Goal: Check status: Check status

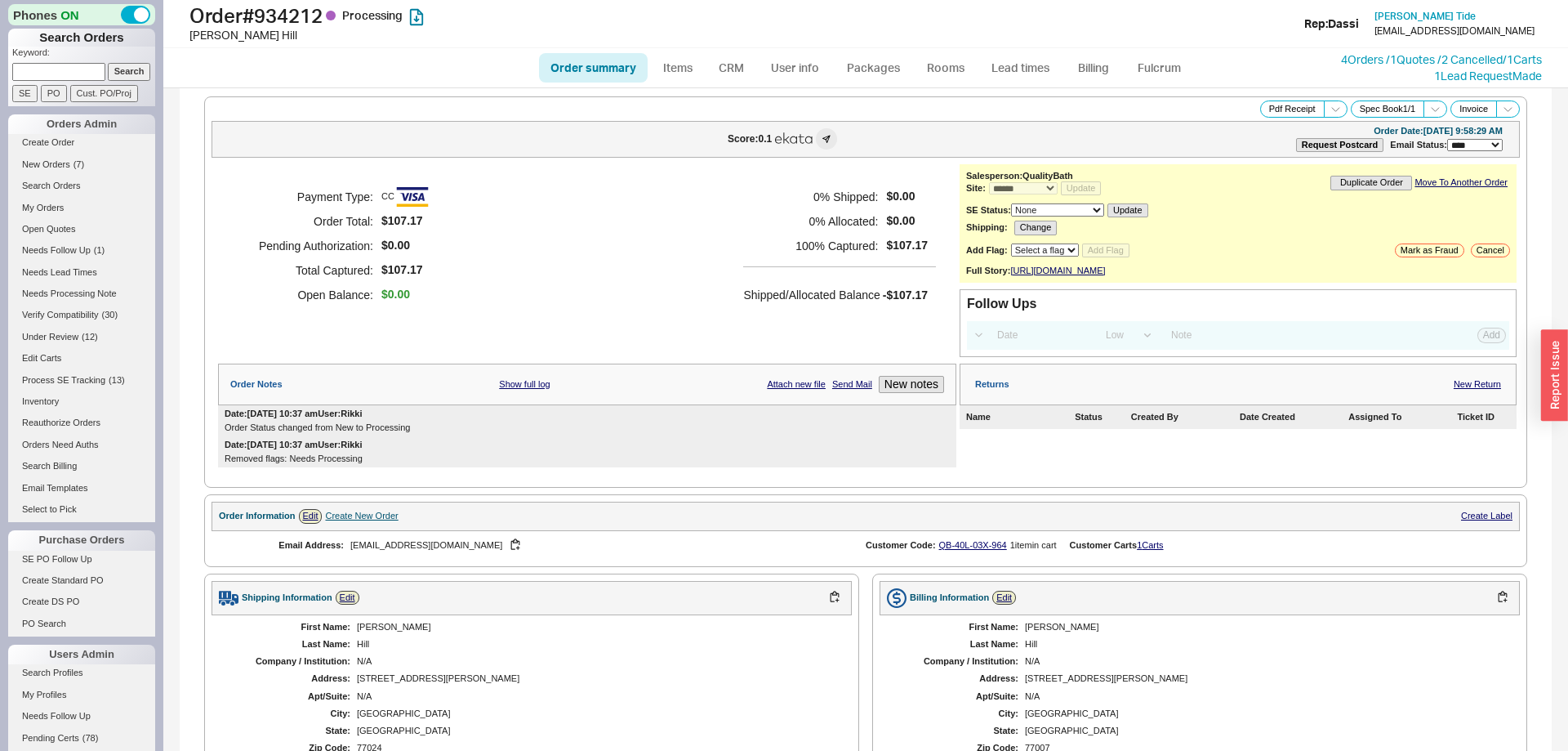
select select "*"
select select "LOW"
select select "3"
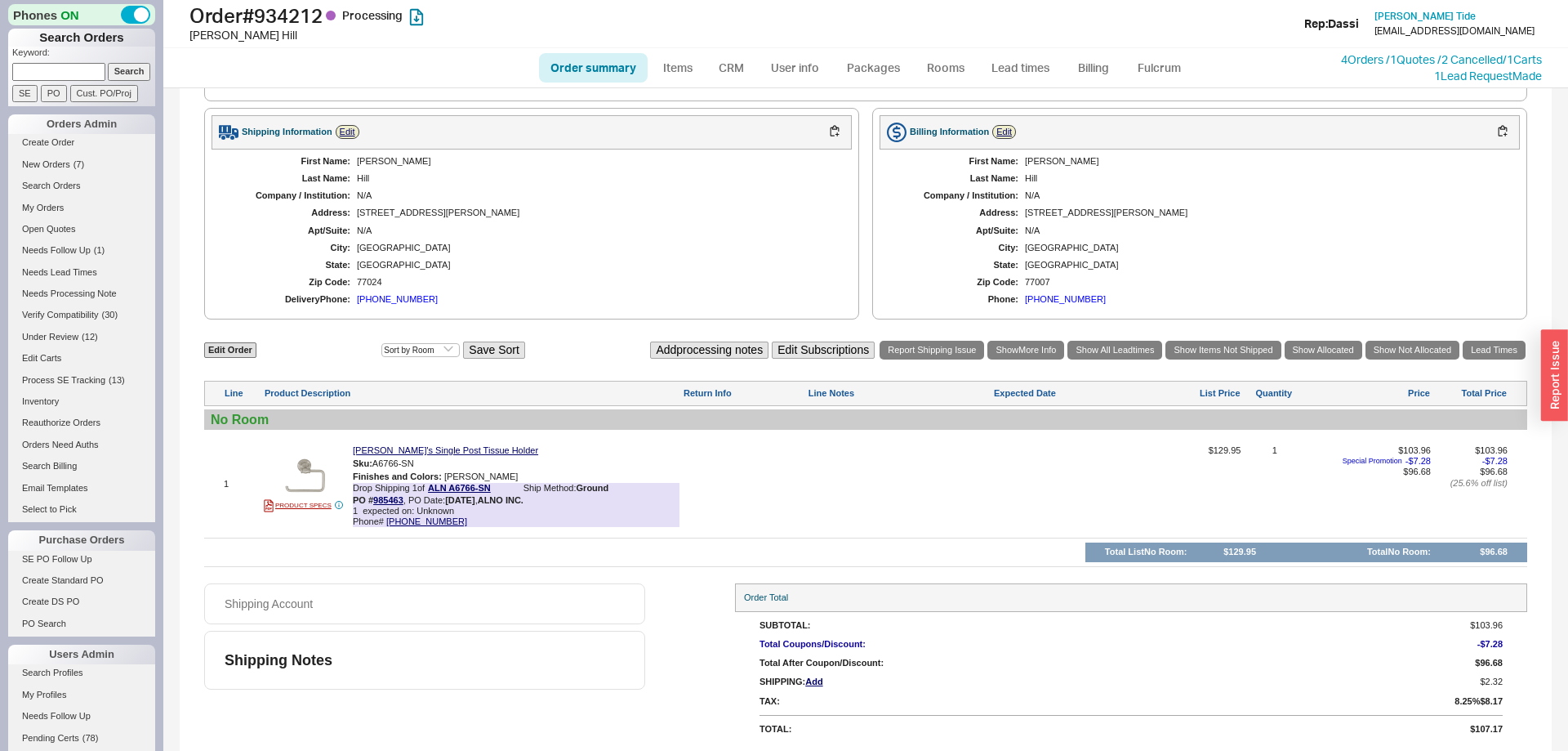
scroll to position [480, 0]
click at [586, 70] on link "Order summary" at bounding box center [593, 68] width 108 height 30
select select "*"
select select "LOW"
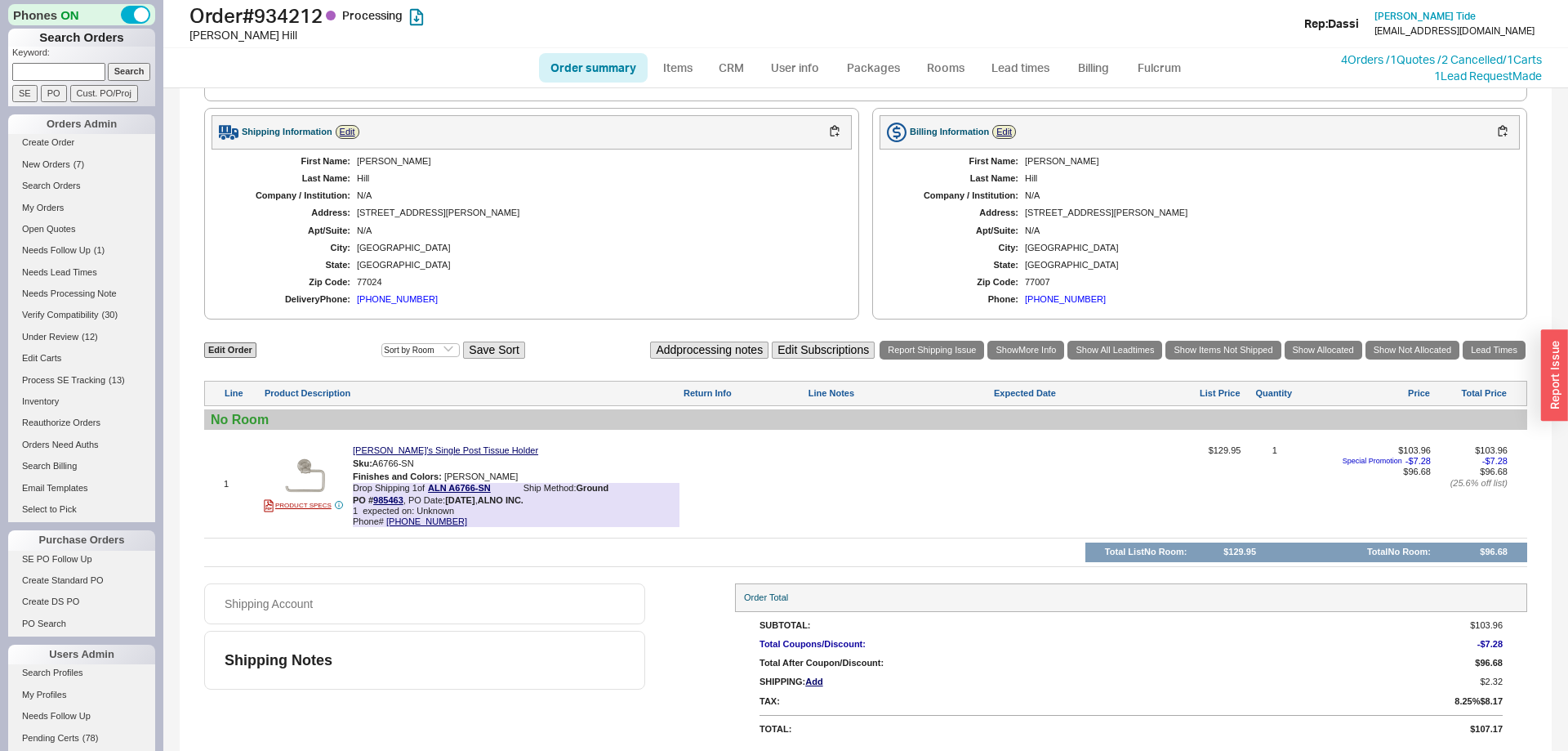
select select "3"
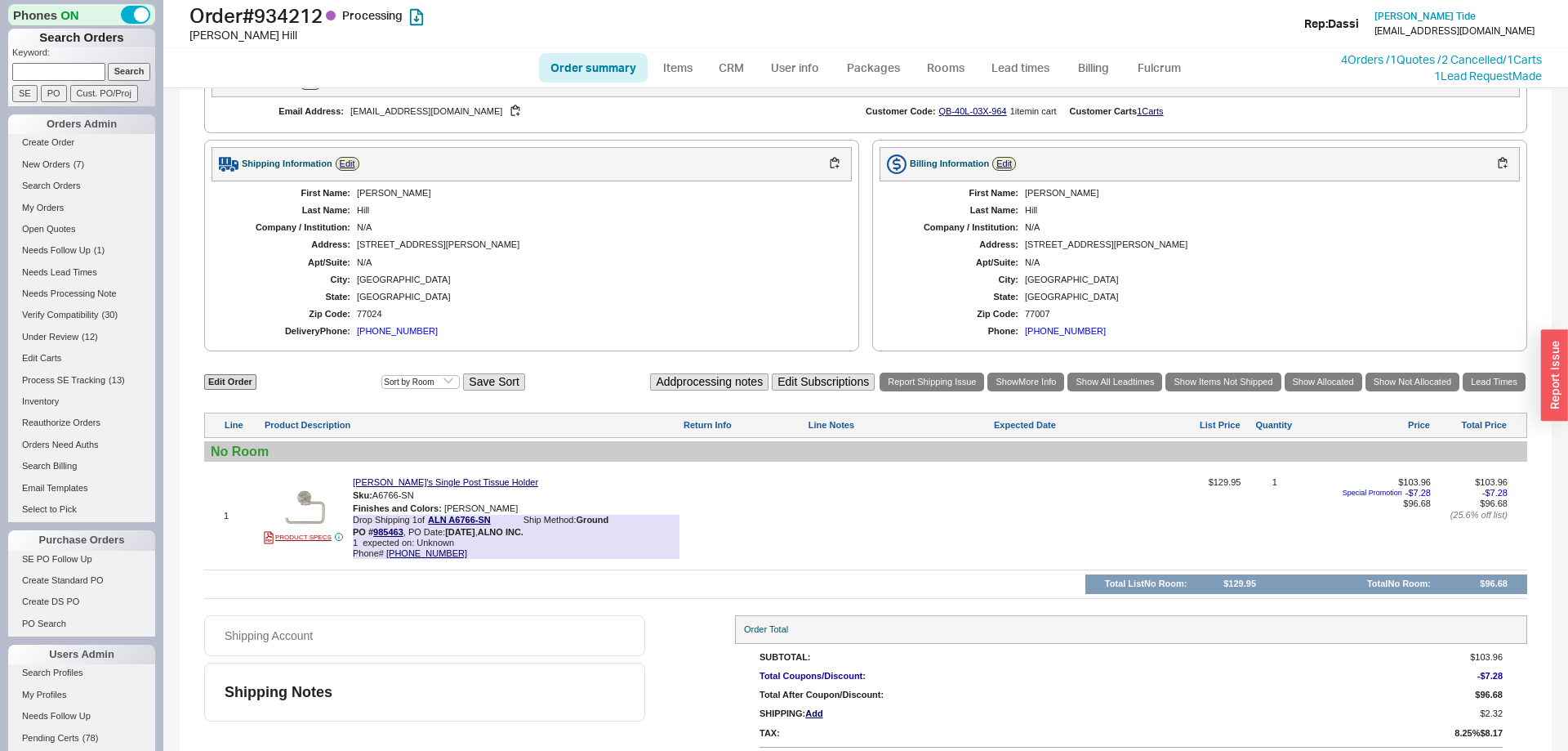
scroll to position [480, 0]
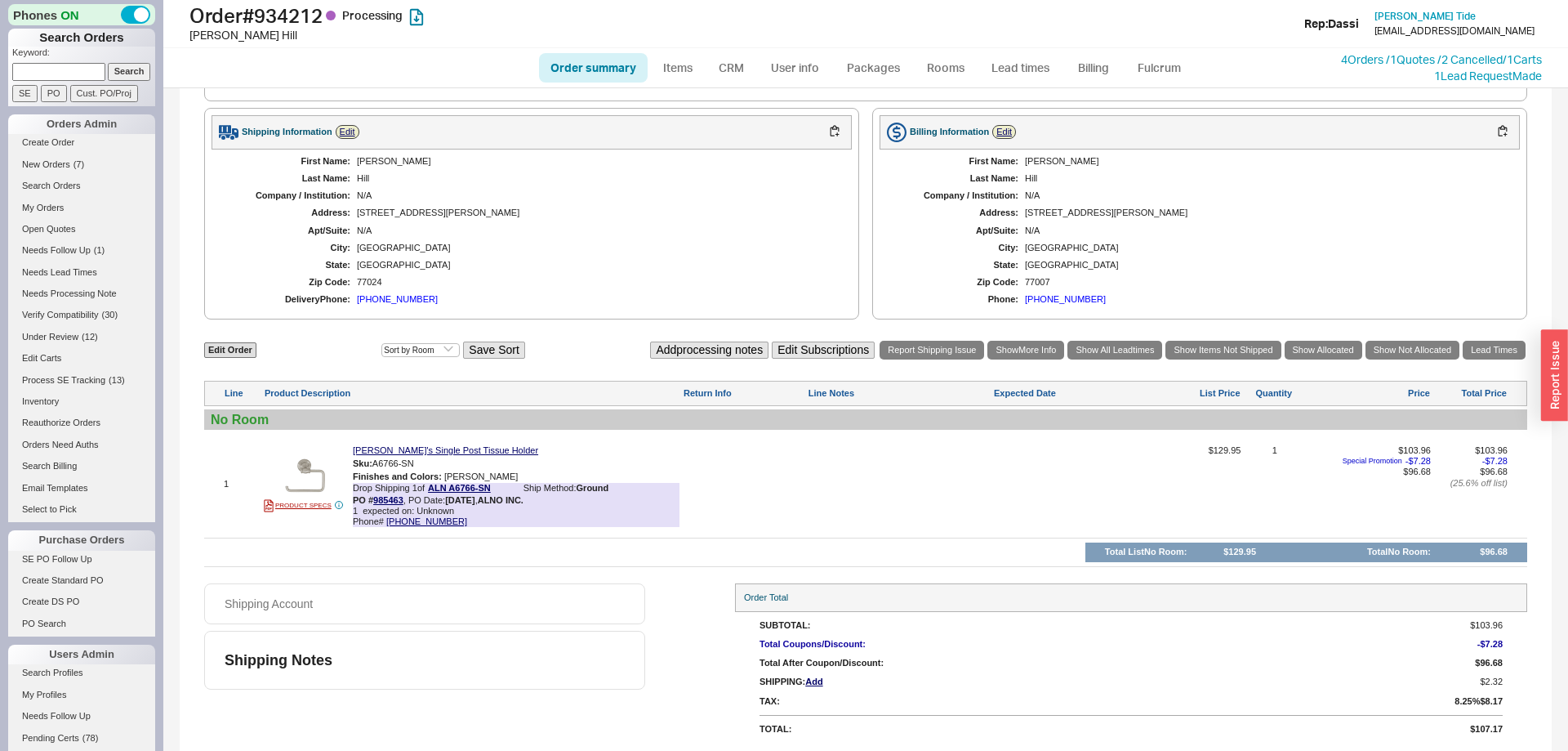
click at [599, 52] on ul "Order summary Items CRM User info Packages Rooms Lead times Billing Fulcrum" at bounding box center [866, 68] width 667 height 39
click at [603, 63] on link "Order summary" at bounding box center [593, 68] width 108 height 30
select select "*"
select select "LOW"
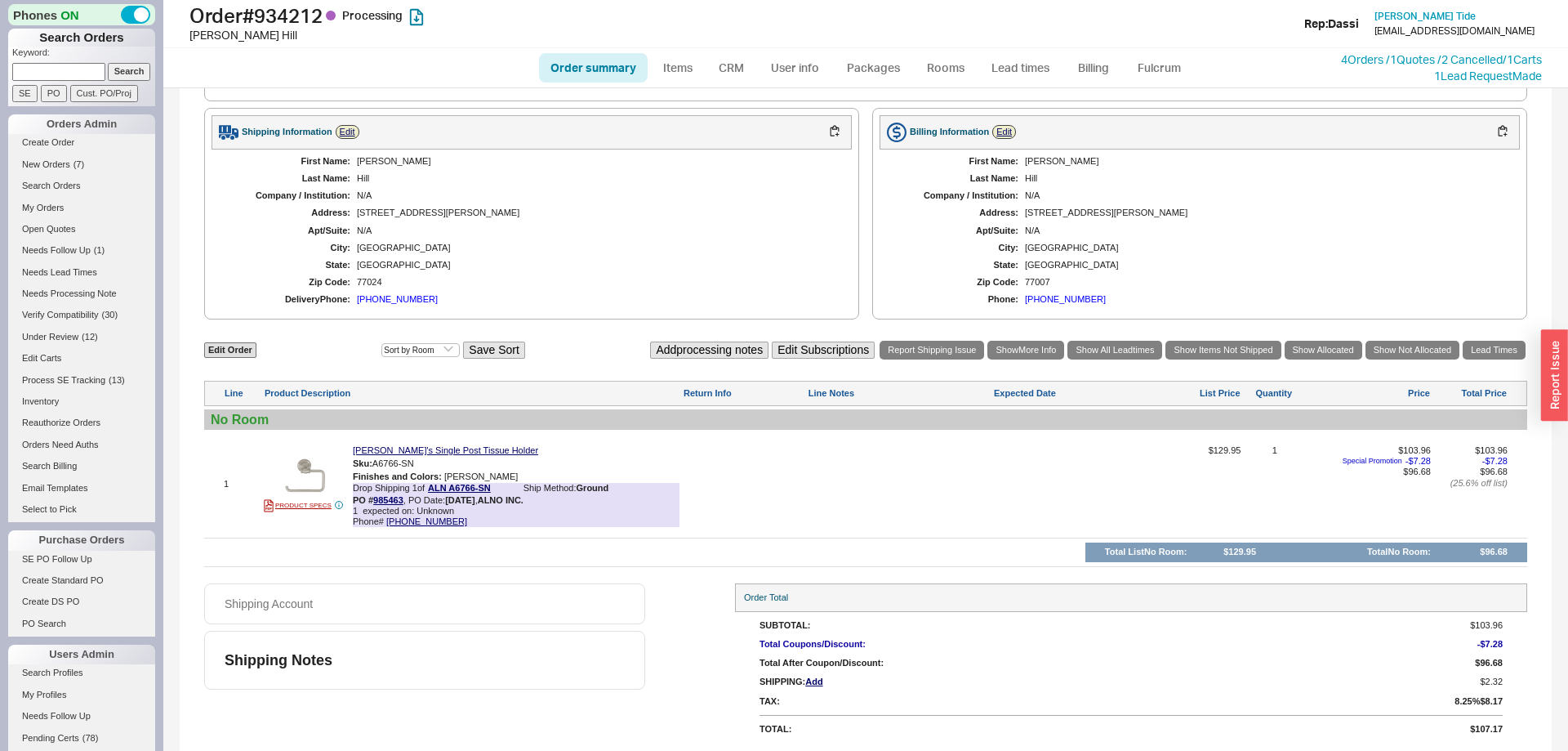
select select "3"
click at [599, 74] on link "Order summary" at bounding box center [593, 68] width 108 height 30
select select "*"
select select "LOW"
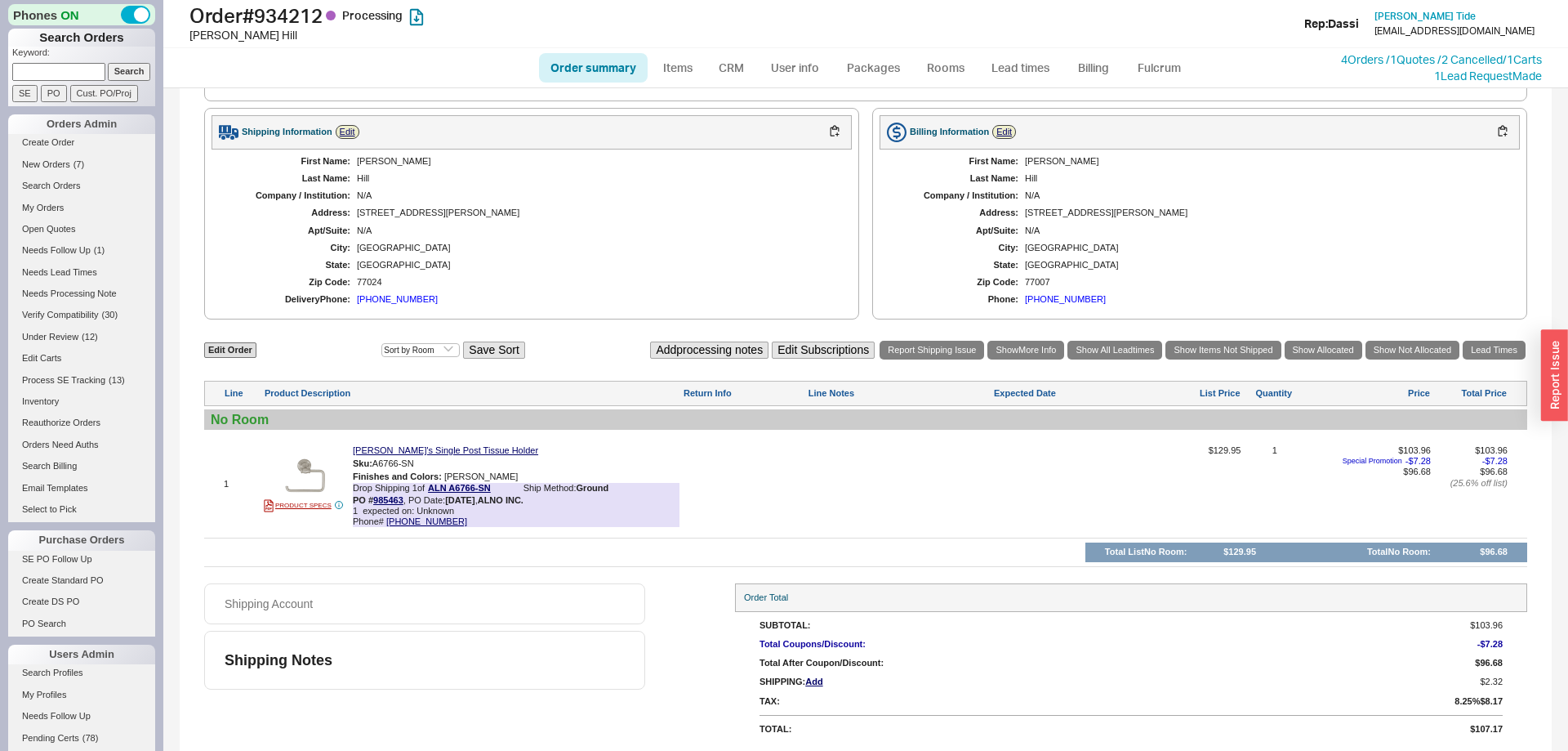
select select "3"
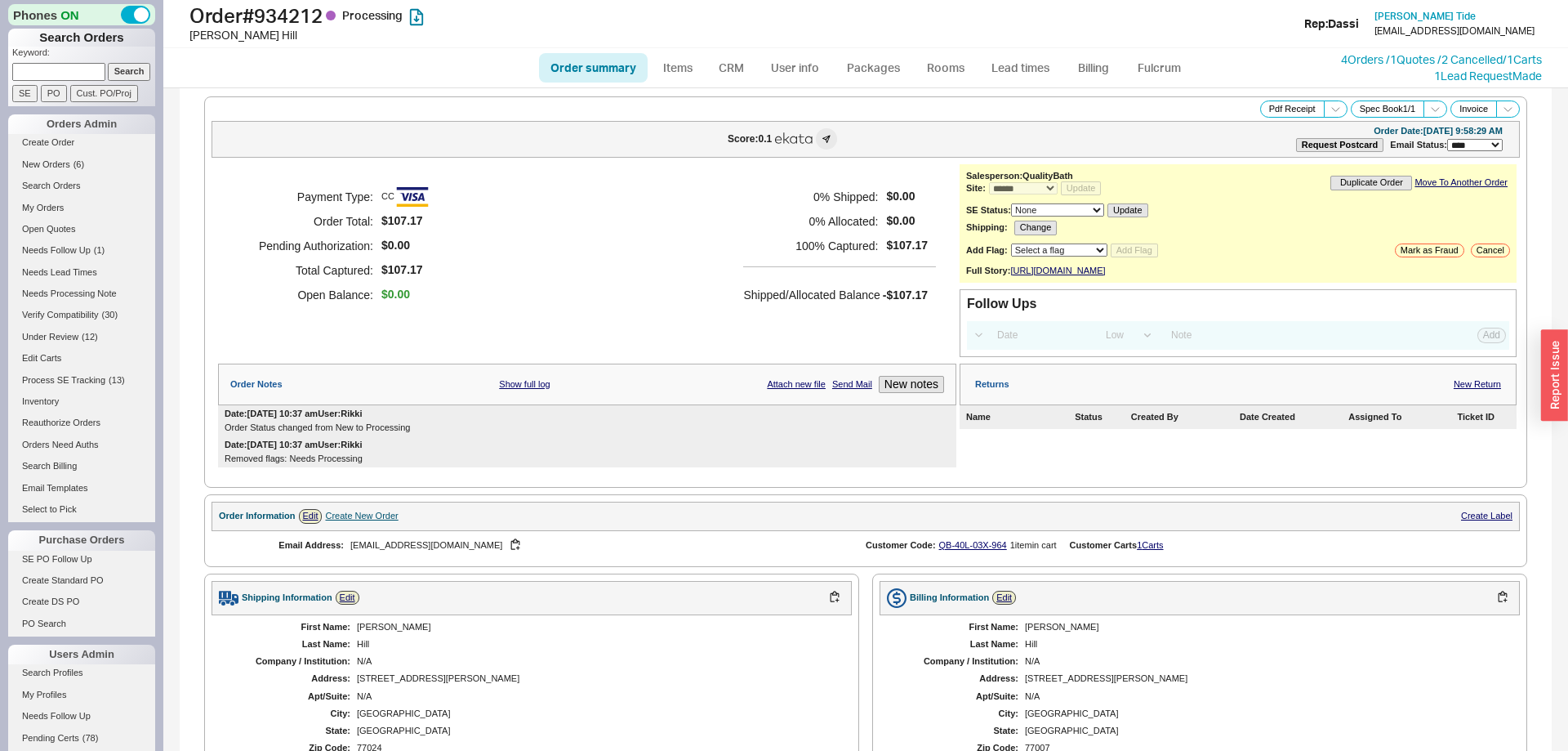
click at [614, 67] on link "Order summary" at bounding box center [593, 68] width 108 height 30
select select "*"
select select "LOW"
select select "3"
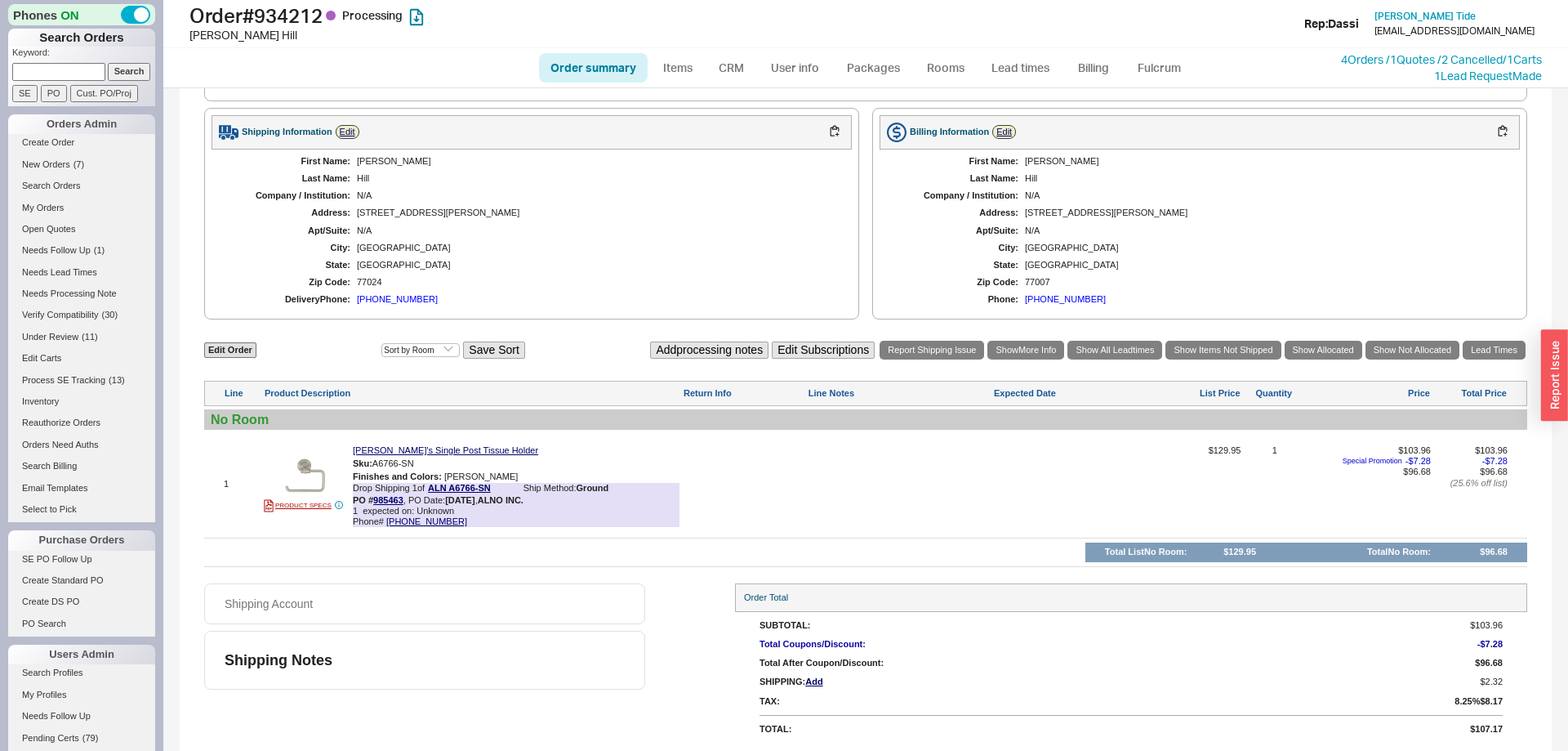
scroll to position [480, 0]
click at [610, 63] on link "Order summary" at bounding box center [593, 68] width 108 height 30
select select "*"
select select "LOW"
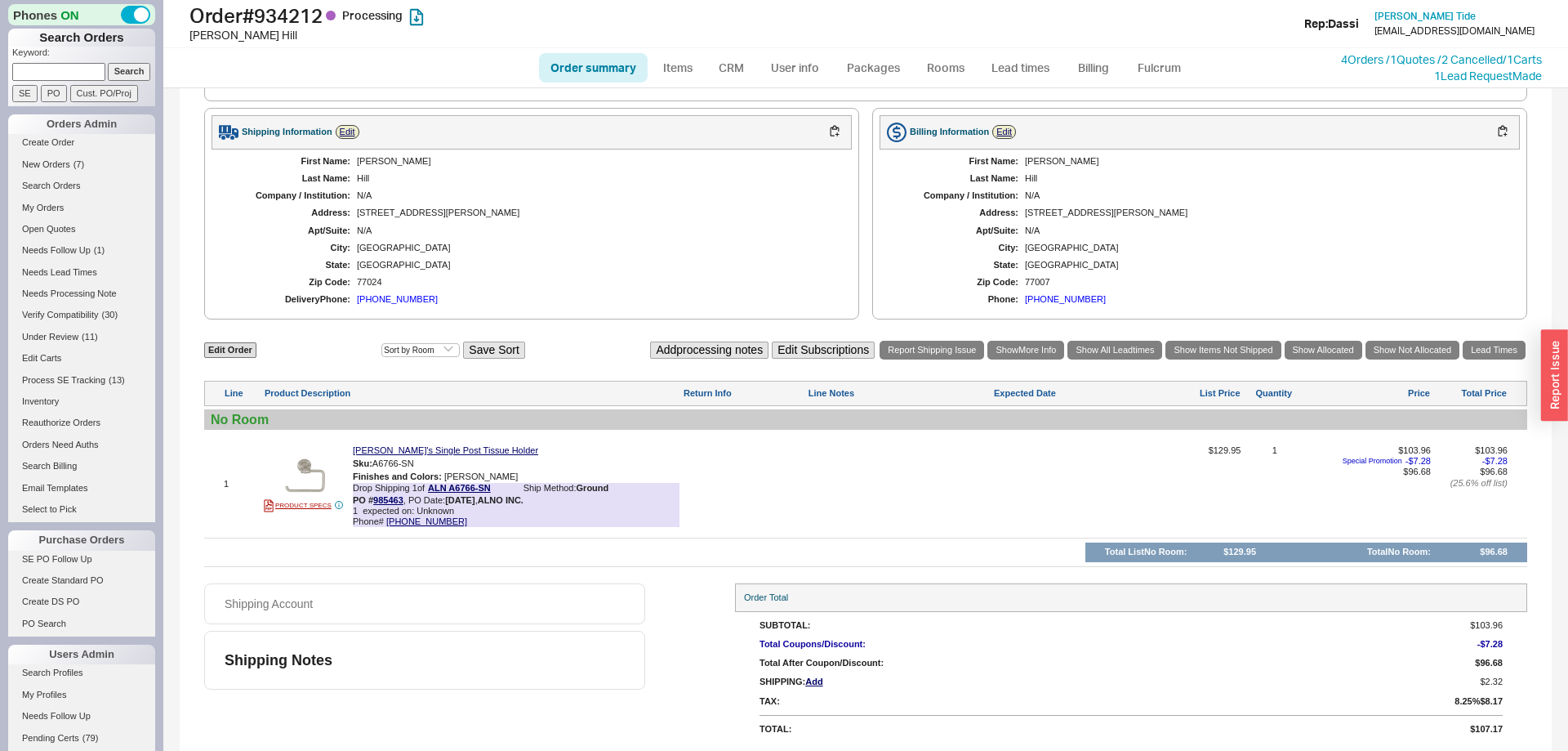
select select "3"
click at [603, 70] on link "Order summary" at bounding box center [593, 68] width 108 height 30
select select "*"
select select "LOW"
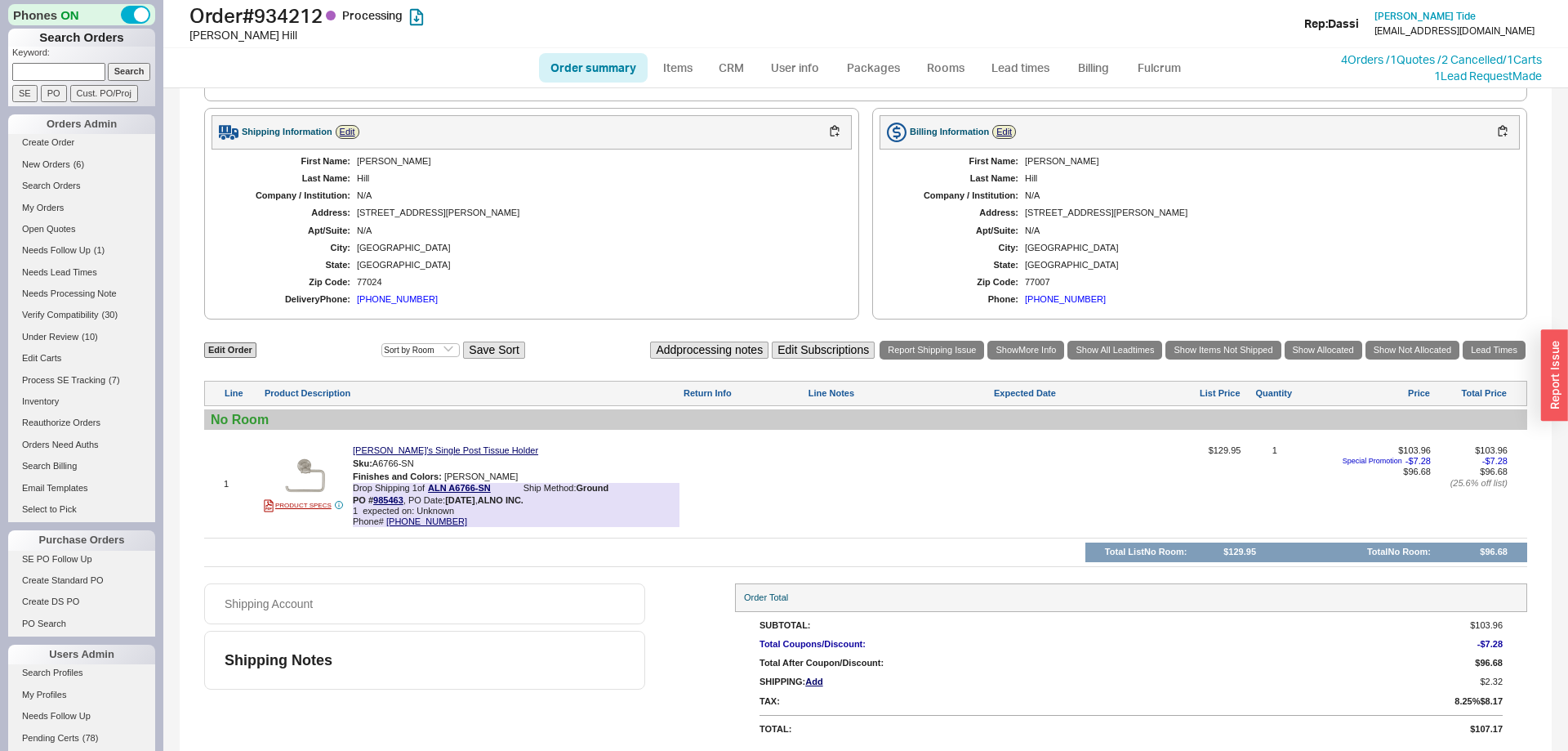
select select "3"
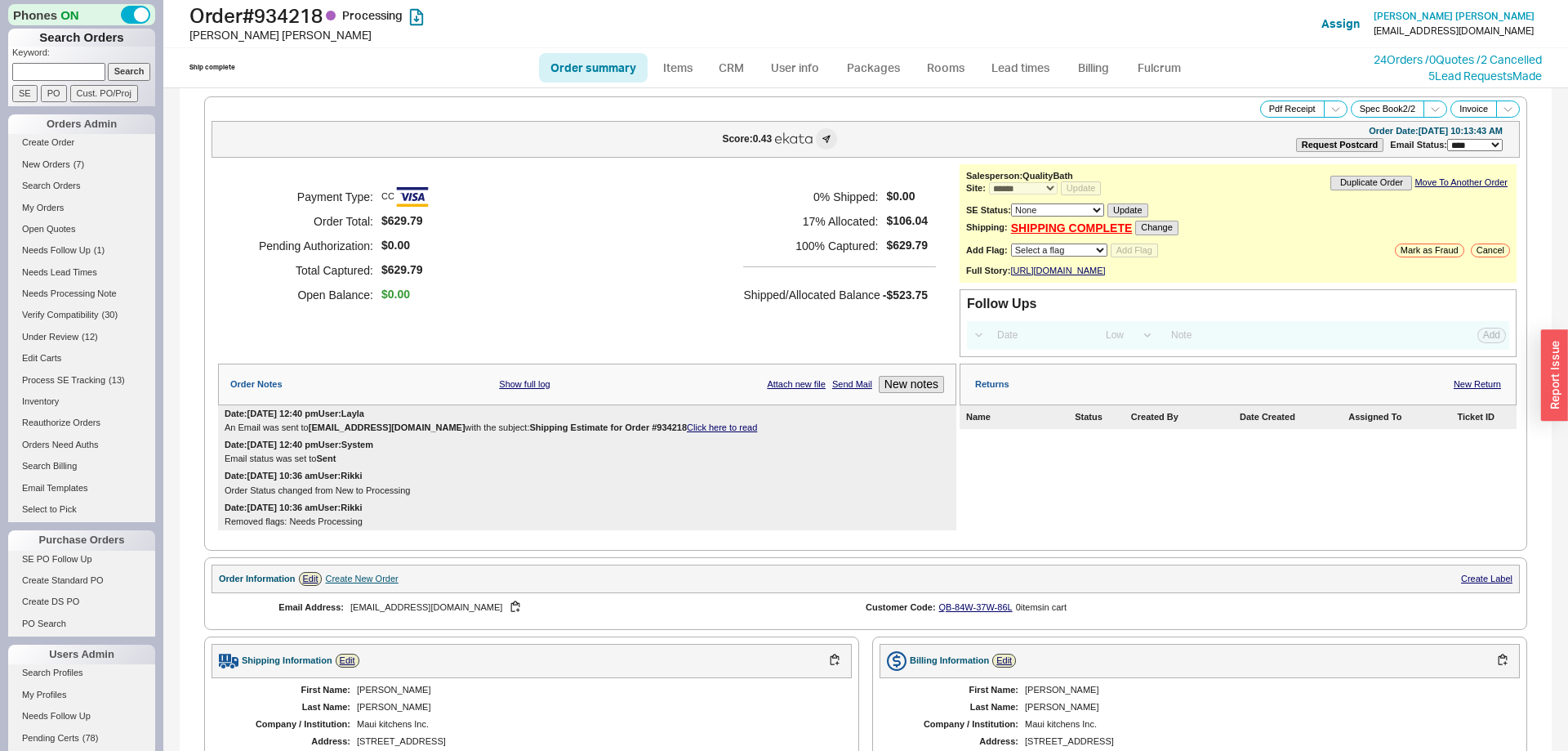
select select "*"
select select "LOW"
select select "3"
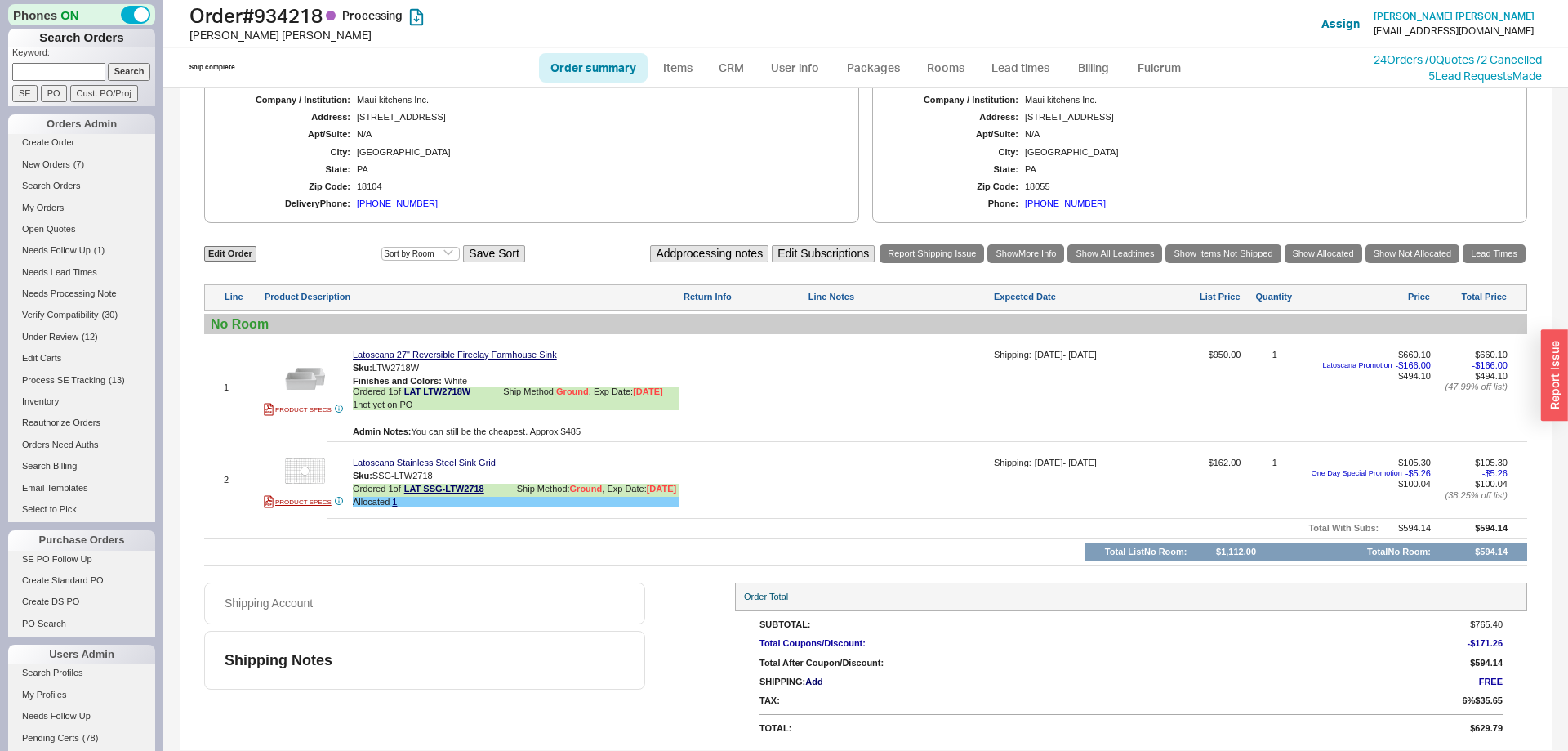
scroll to position [649, 0]
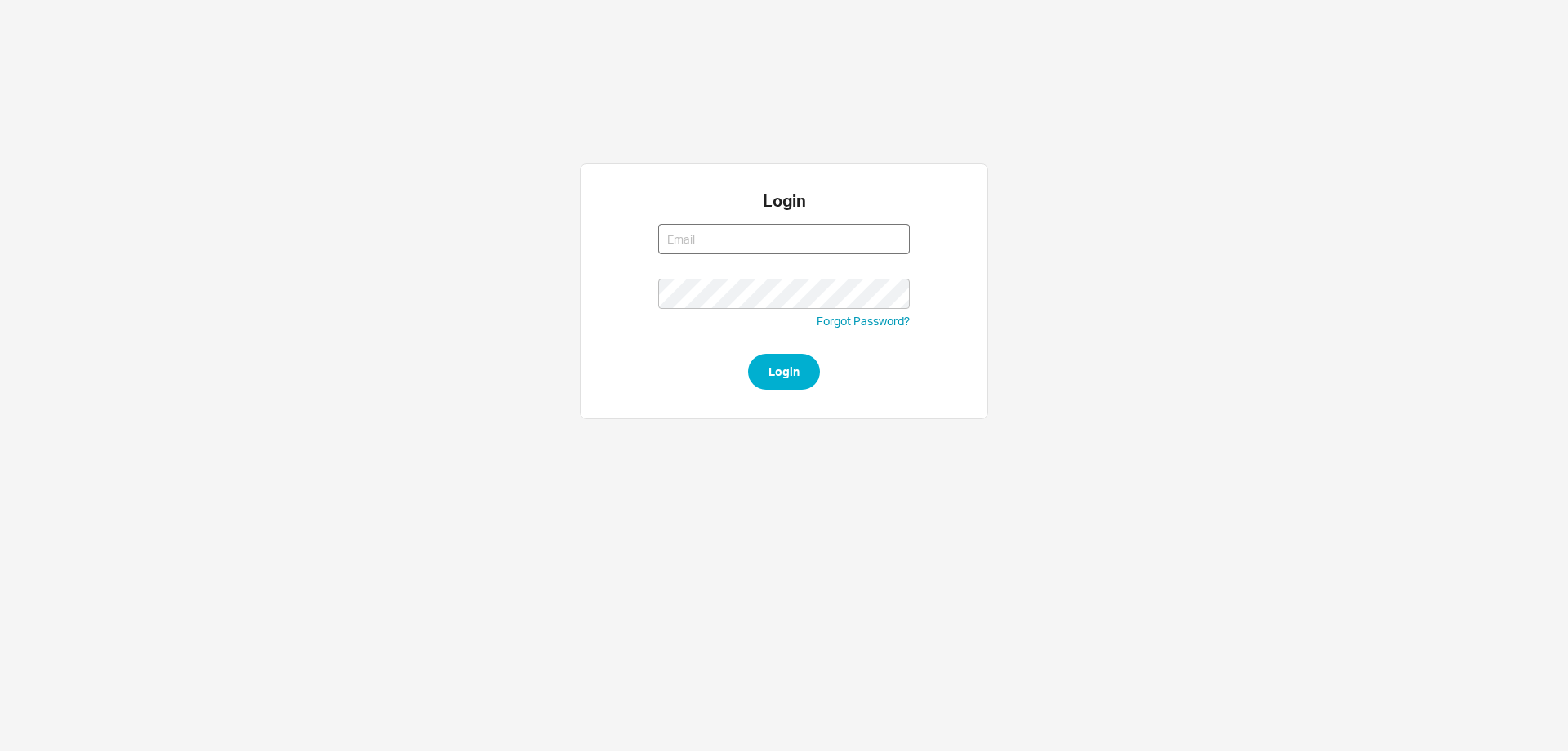
type input "rikki@qualitybath.com"
click at [802, 372] on button "Login" at bounding box center [784, 372] width 72 height 36
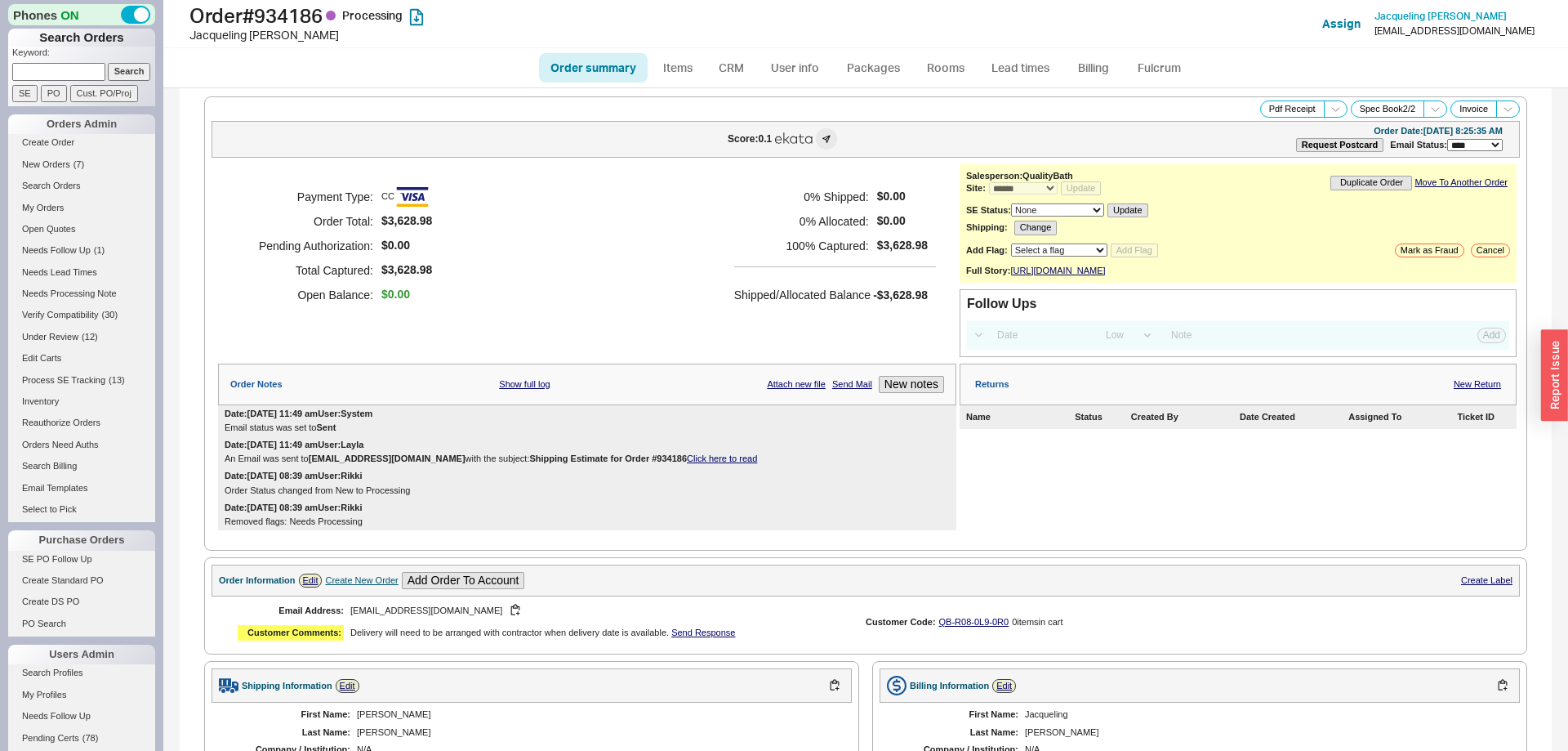
select select "*"
select select "LOW"
select select "3"
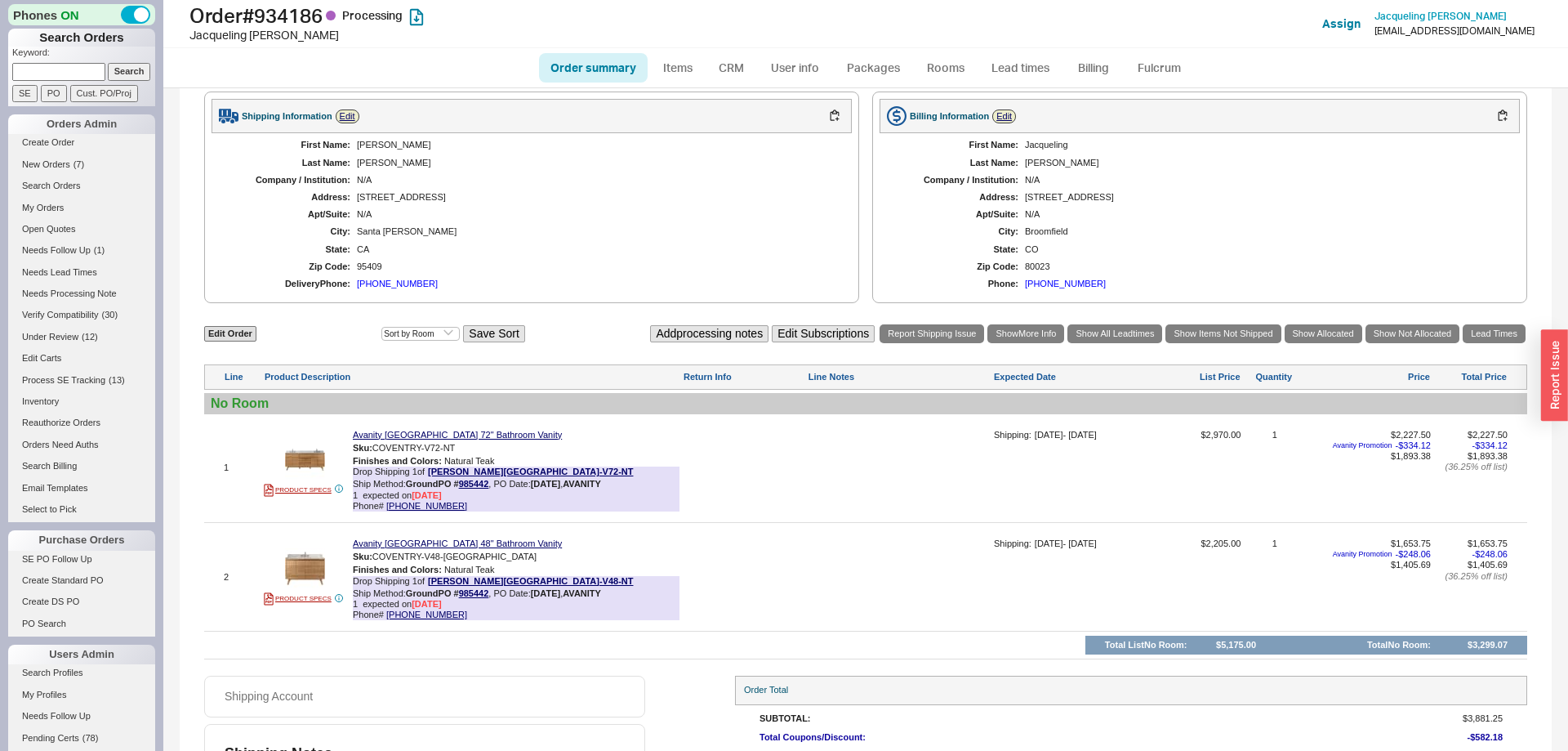
scroll to position [677, 0]
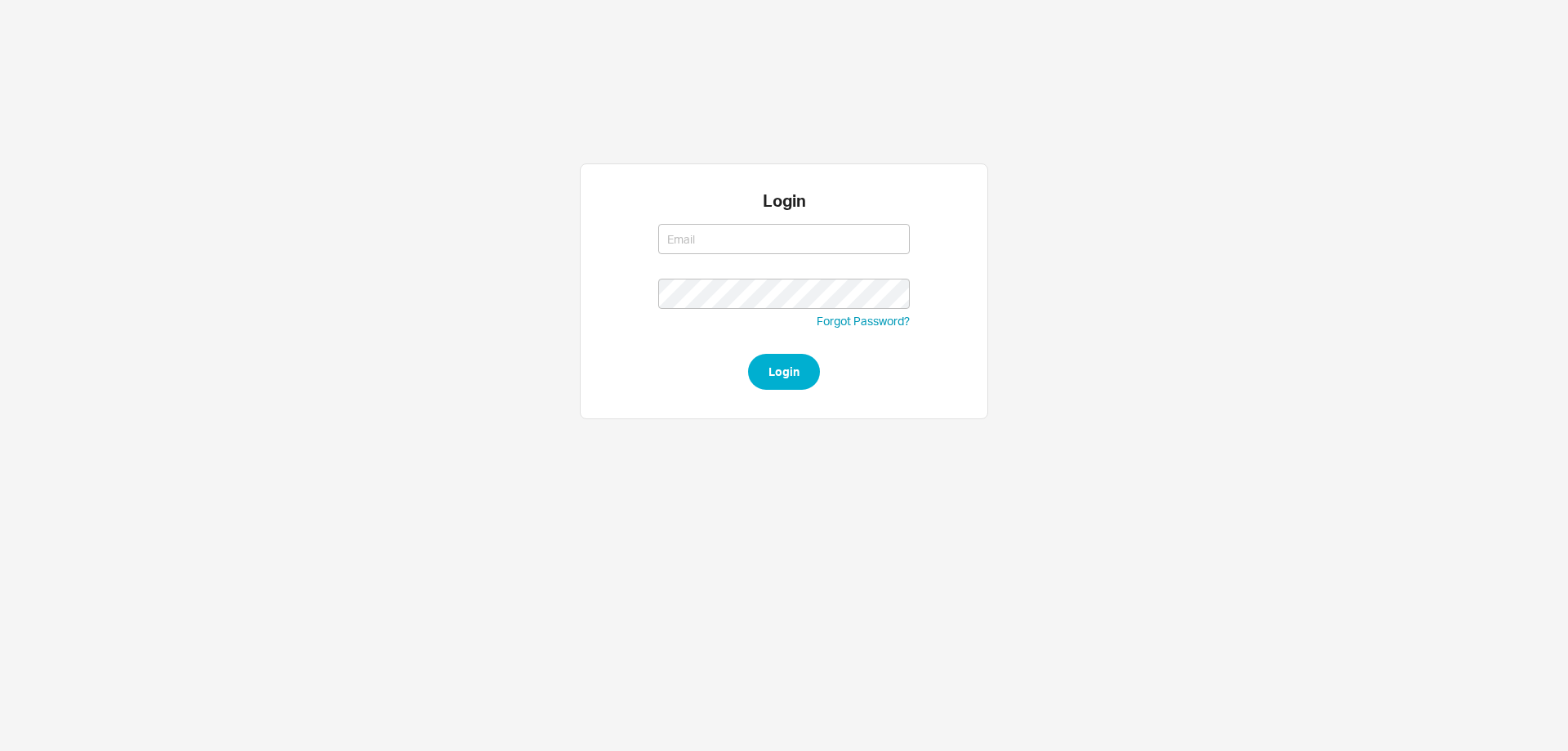
type input "[EMAIL_ADDRESS][DOMAIN_NAME]"
click at [768, 382] on button "Login" at bounding box center [784, 372] width 72 height 36
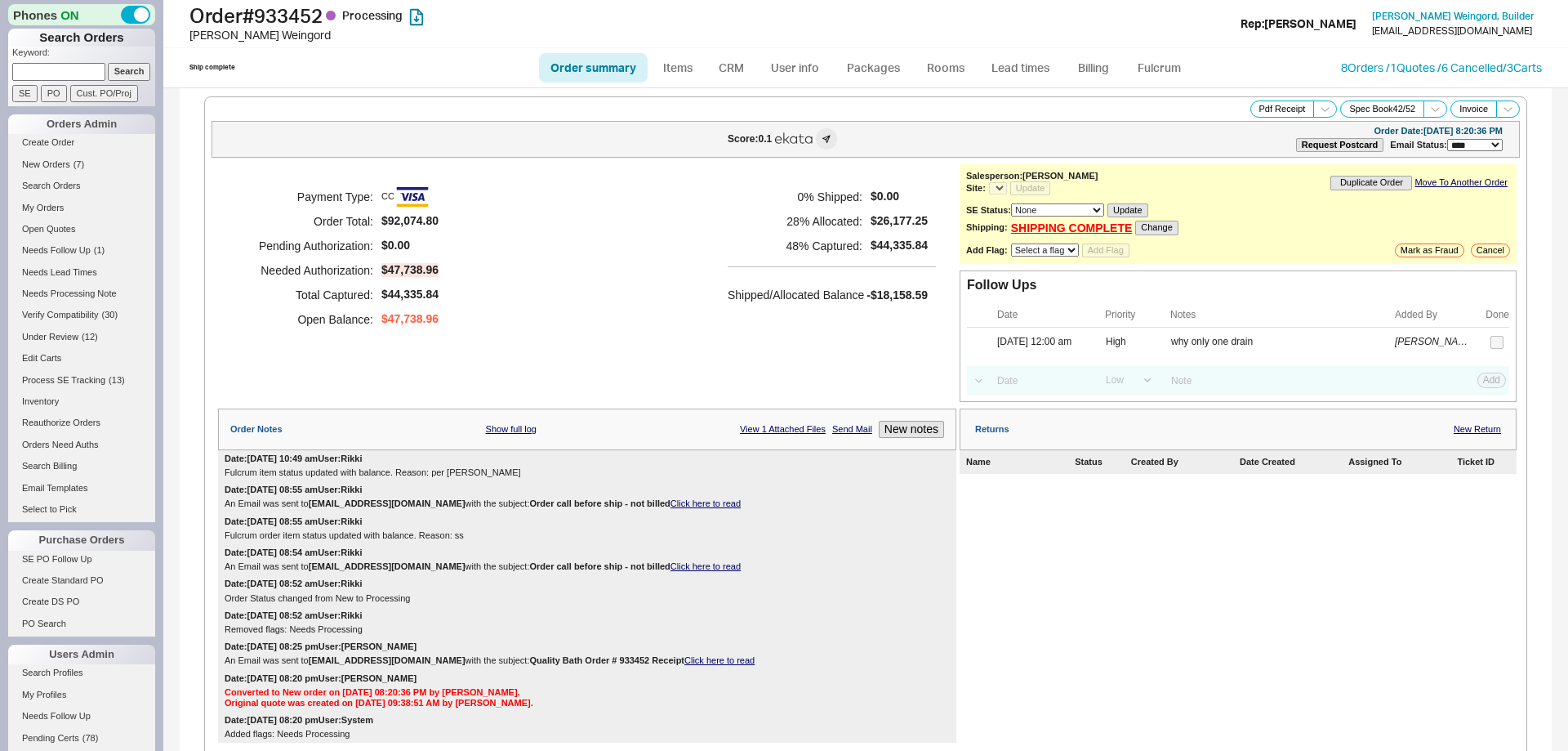
select select "*"
select select "LOW"
select select "3"
select select "*"
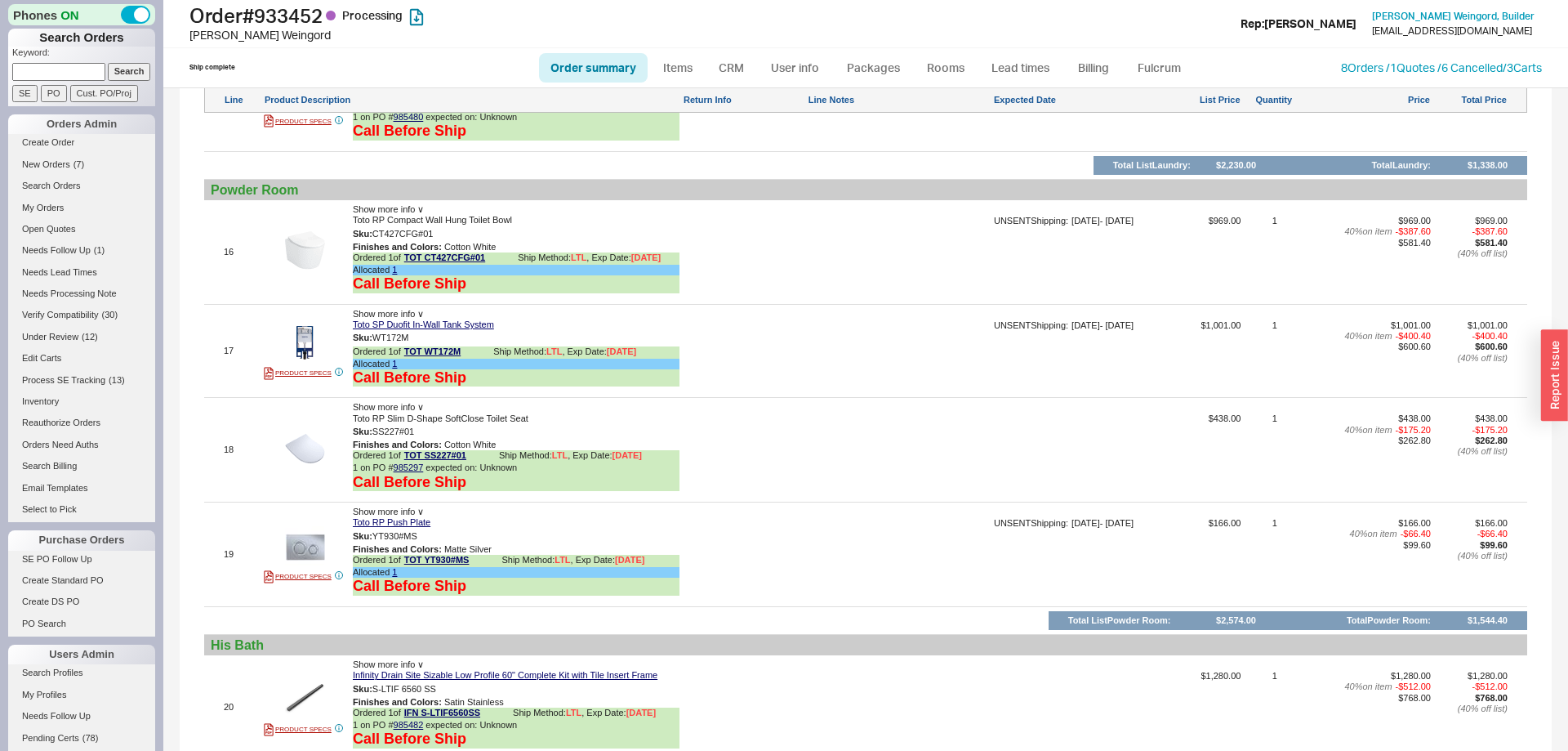
scroll to position [3501, 0]
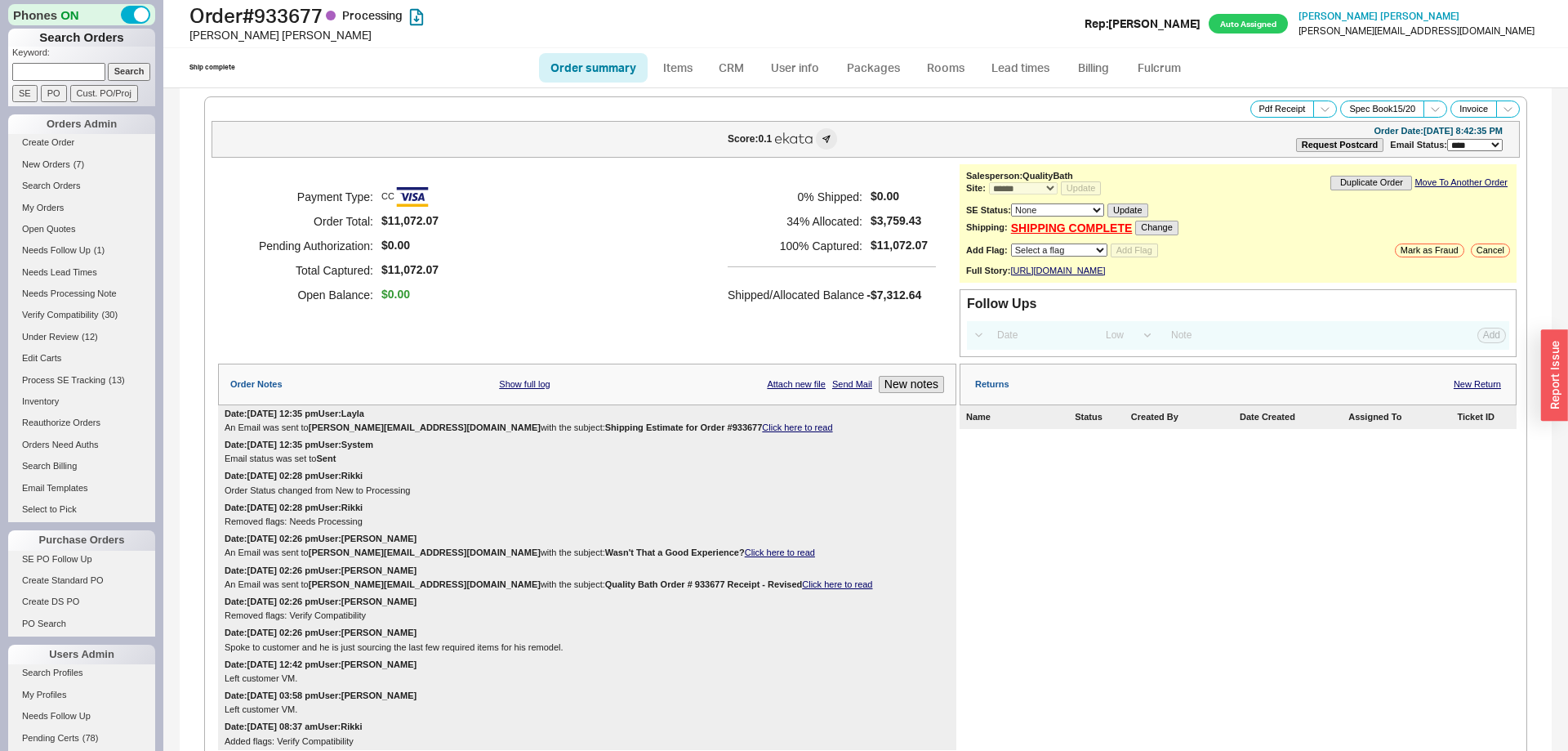
select select "*"
select select "LOW"
select select "3"
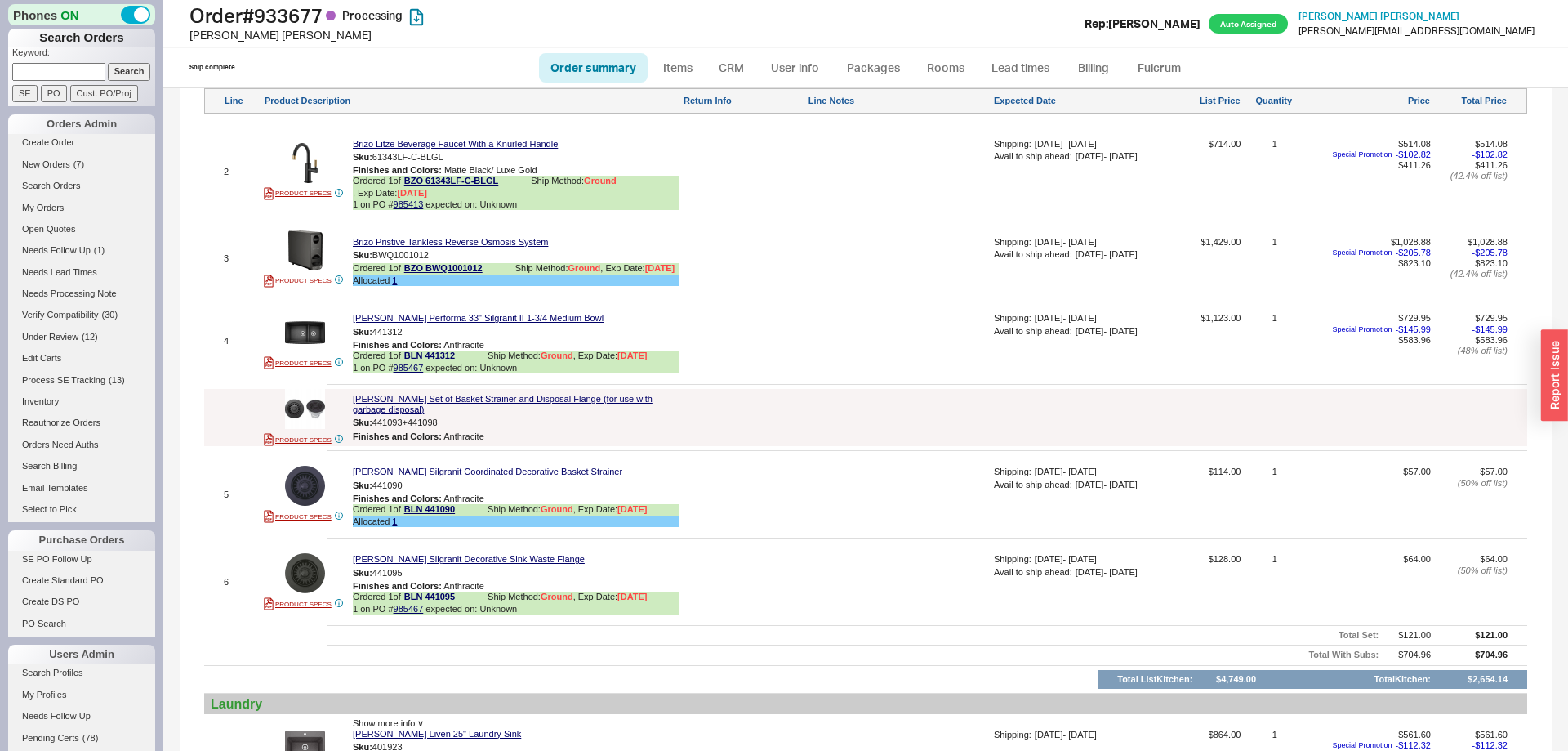
scroll to position [403, 0]
